Goal: Task Accomplishment & Management: Use online tool/utility

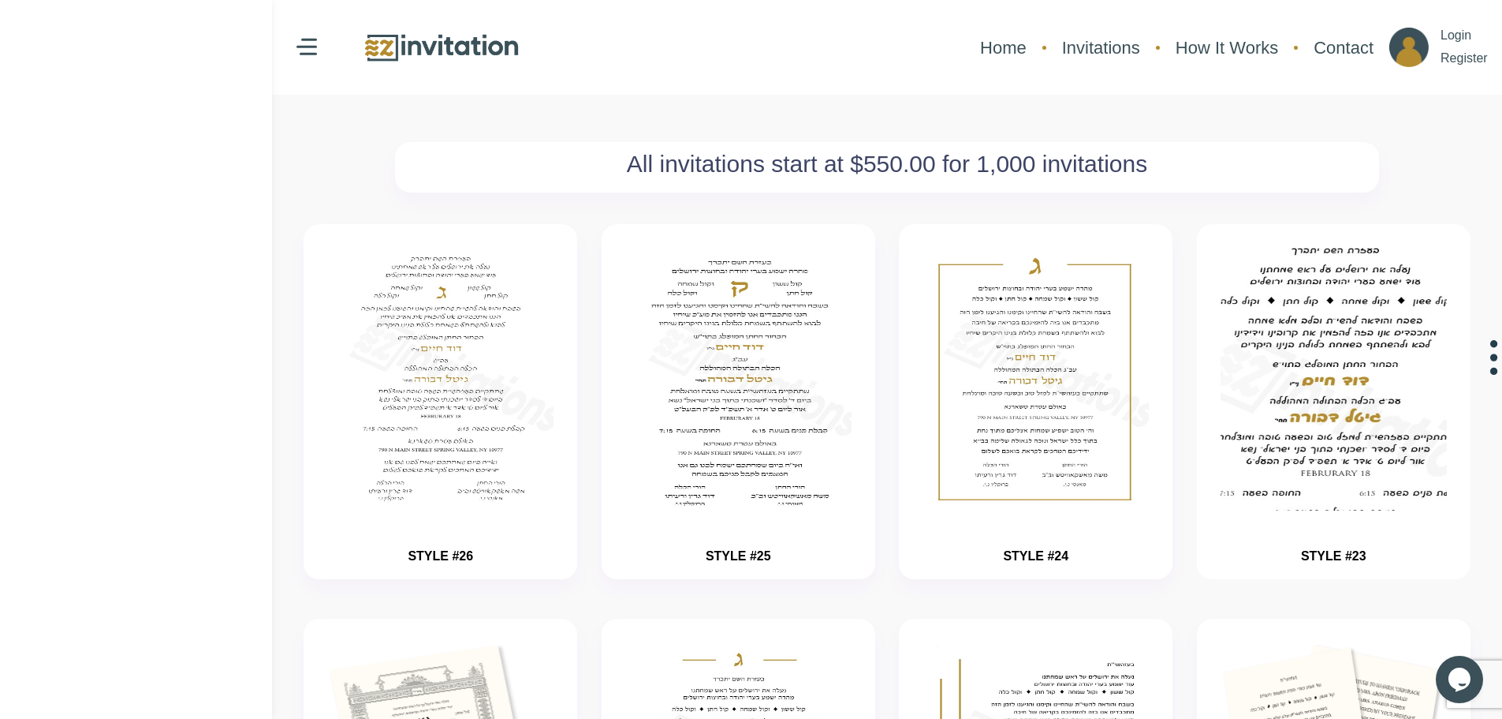
click at [1357, 428] on img "button" at bounding box center [1334, 427] width 340 height 394
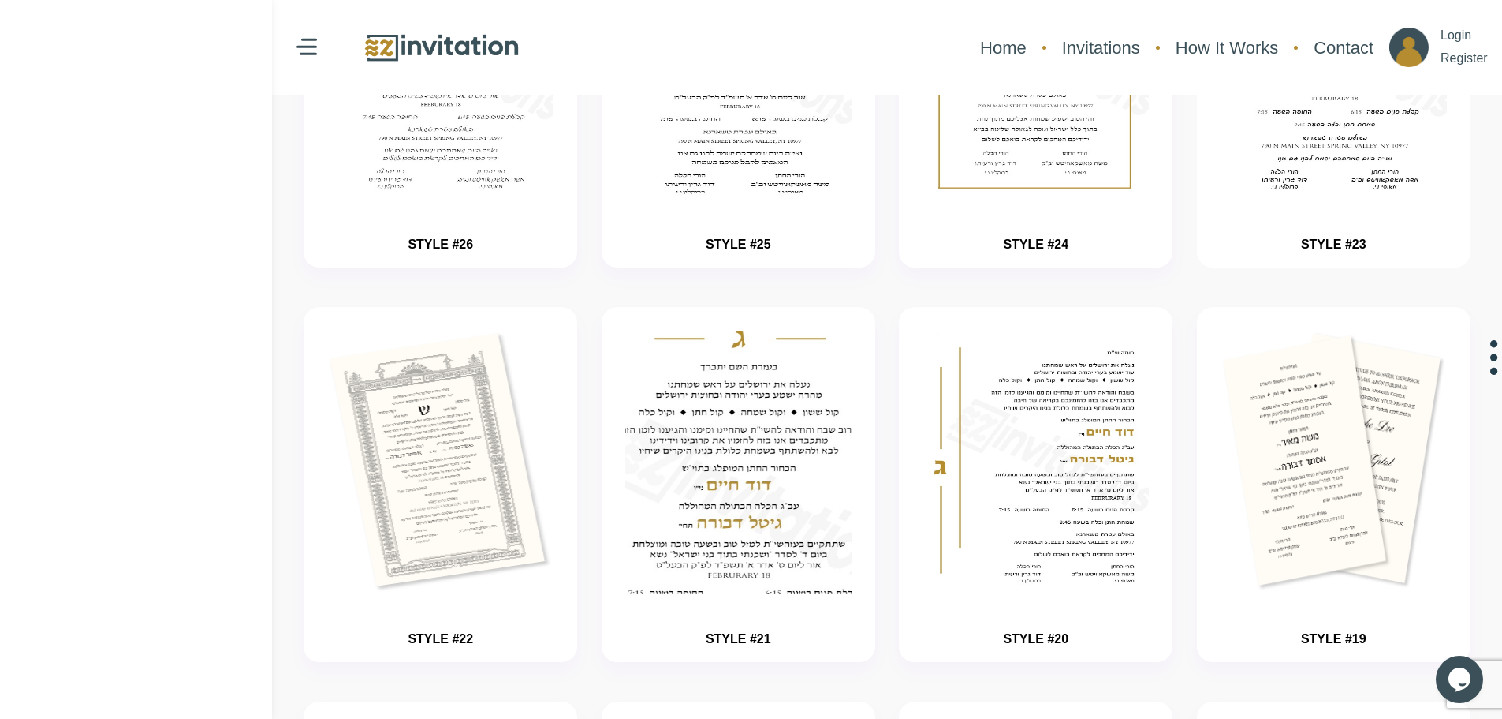
scroll to position [552, 0]
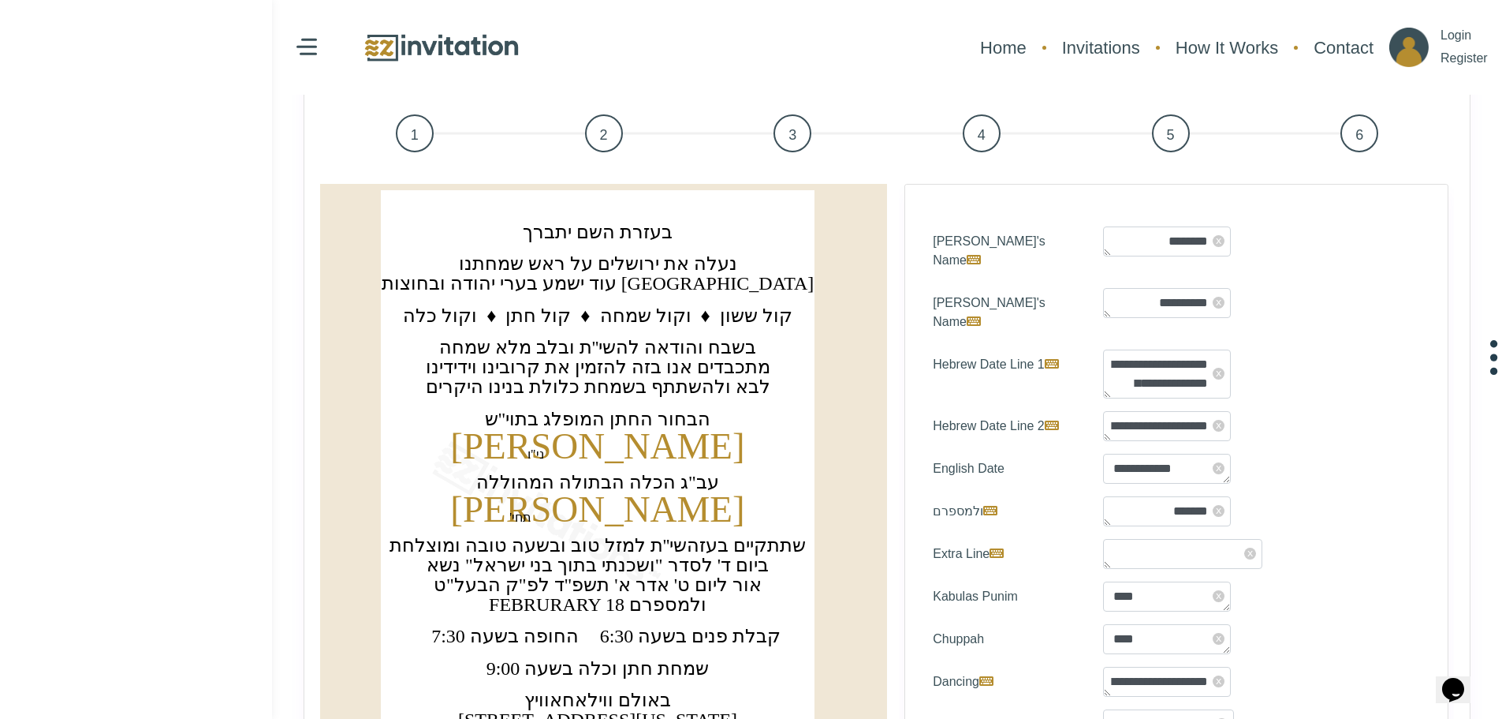
scroll to position [79, 0]
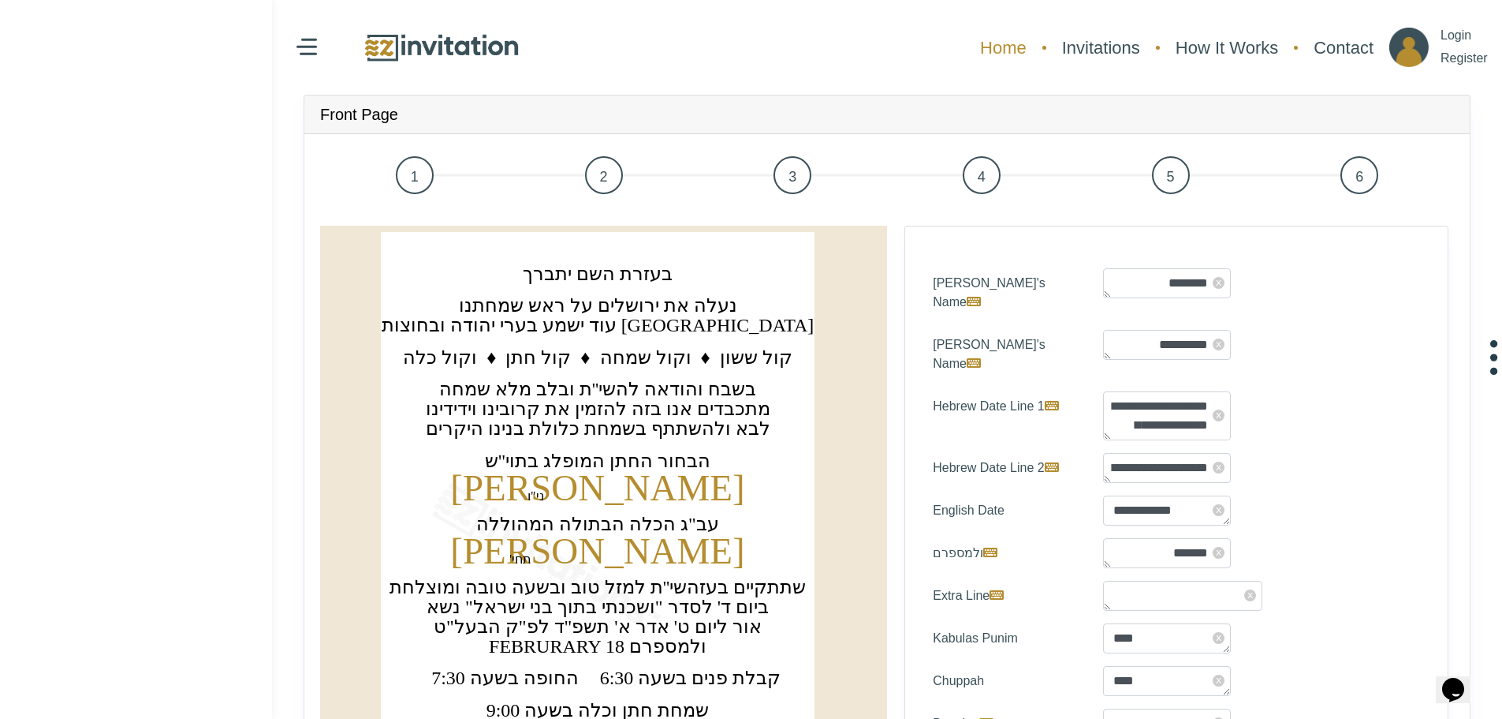
click at [1005, 47] on link "Home" at bounding box center [1003, 48] width 62 height 42
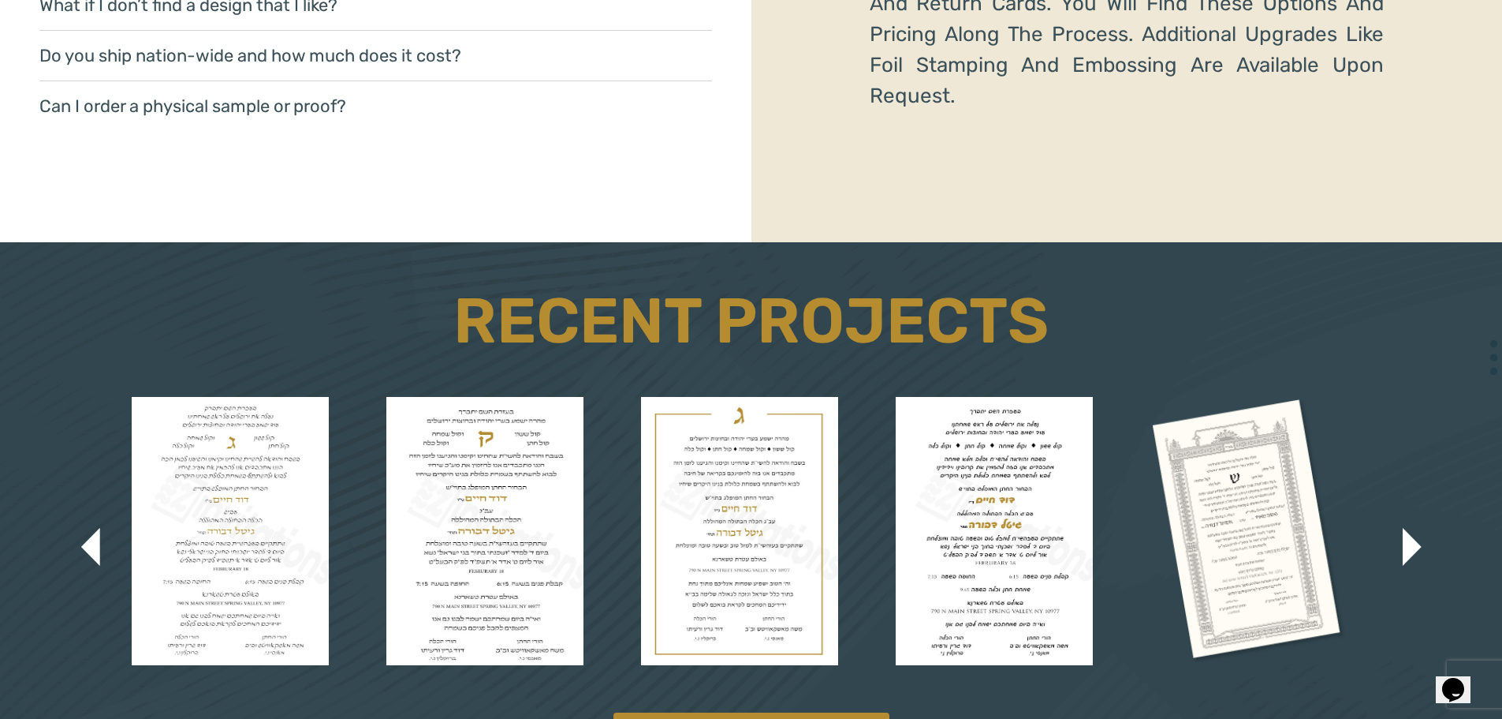
scroll to position [2918, 0]
